Goal: Information Seeking & Learning: Learn about a topic

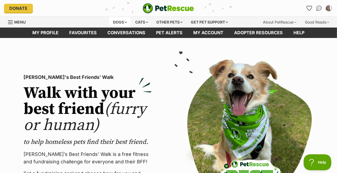
click at [109, 28] on div "Dogs" at bounding box center [119, 22] width 21 height 11
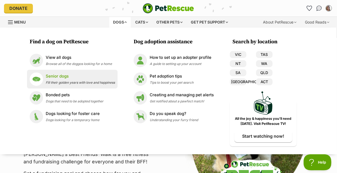
click at [46, 84] on span "Fill their golden years with love and happiness" at bounding box center [80, 82] width 69 height 4
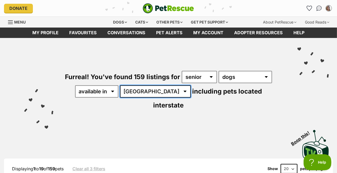
click at [120, 97] on select "Australia ACT NSW NT QLD SA TAS VIC WA" at bounding box center [155, 91] width 71 height 12
select select "VIC"
click at [120, 97] on select "Australia ACT NSW NT QLD SA TAS VIC WA" at bounding box center [155, 91] width 71 height 12
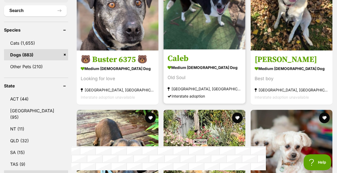
click at [208, 33] on img at bounding box center [204, 9] width 82 height 82
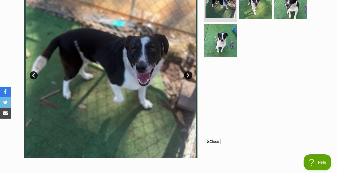
scroll to position [125, 0]
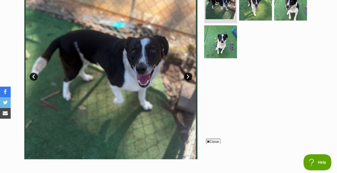
click at [189, 102] on img at bounding box center [110, 72] width 173 height 173
click at [189, 81] on link "Next" at bounding box center [188, 77] width 8 height 8
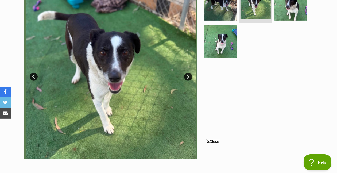
click at [189, 81] on link "Next" at bounding box center [188, 77] width 8 height 8
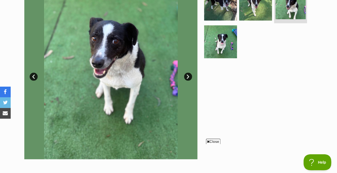
click at [189, 81] on link "Next" at bounding box center [188, 77] width 8 height 8
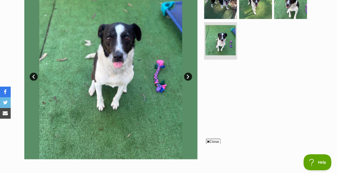
click at [189, 81] on link "Next" at bounding box center [188, 77] width 8 height 8
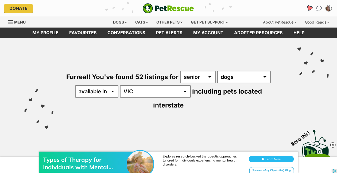
click at [306, 11] on icon "Favourites" at bounding box center [309, 8] width 6 height 6
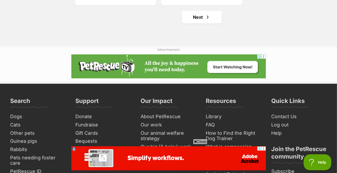
scroll to position [1086, 0]
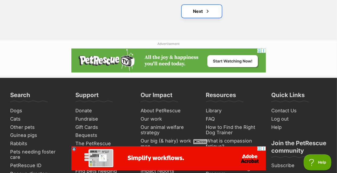
click at [205, 18] on link "Next" at bounding box center [202, 11] width 40 height 13
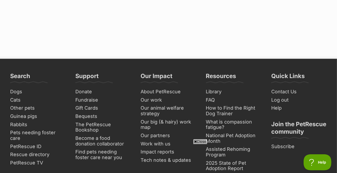
scroll to position [311, 0]
